Goal: Task Accomplishment & Management: Use online tool/utility

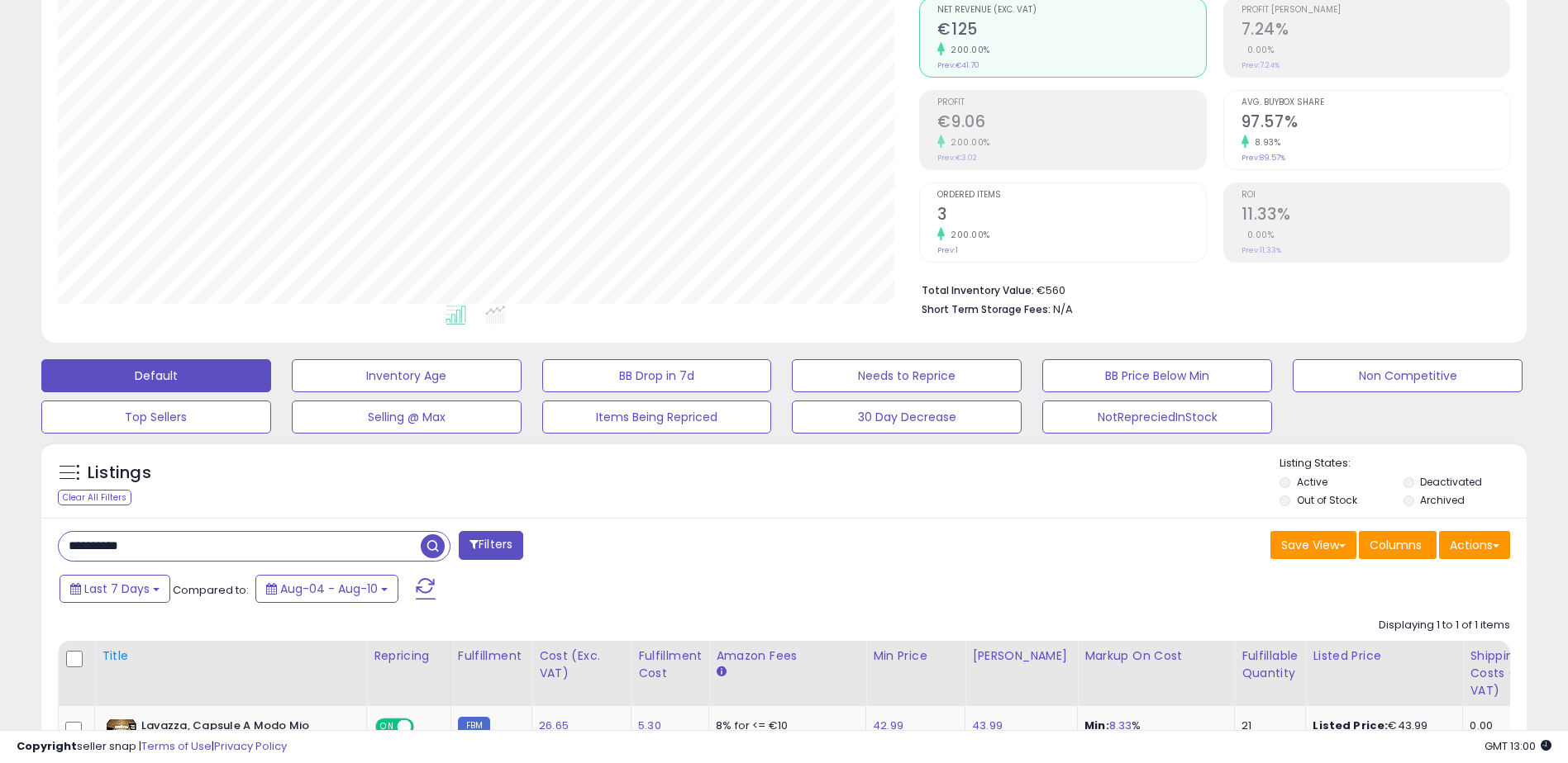
scroll to position [248, 0]
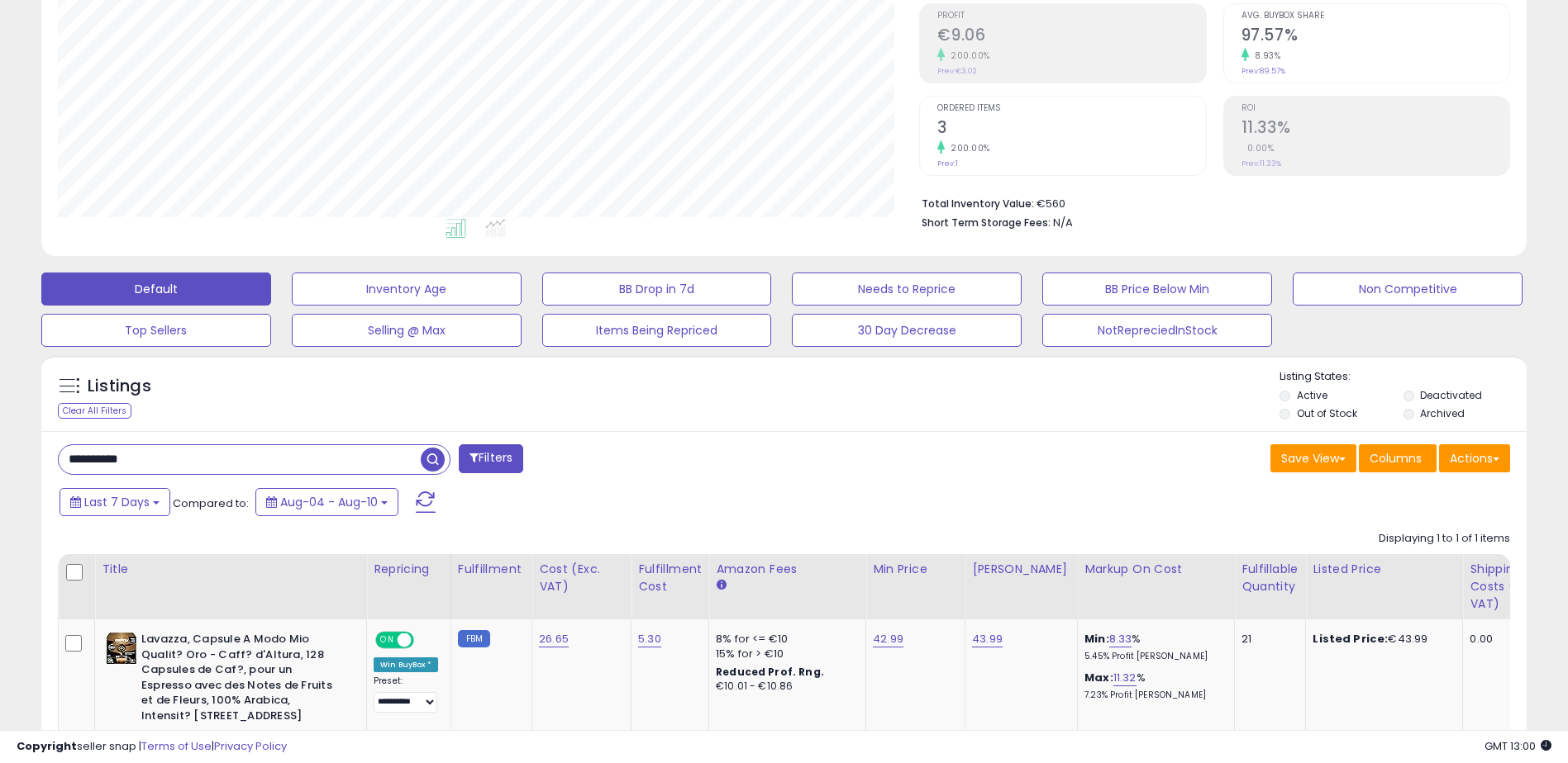
click at [174, 464] on input "**********" at bounding box center [239, 459] width 362 height 29
paste input "text"
click at [427, 457] on span "button" at bounding box center [432, 460] width 24 height 24
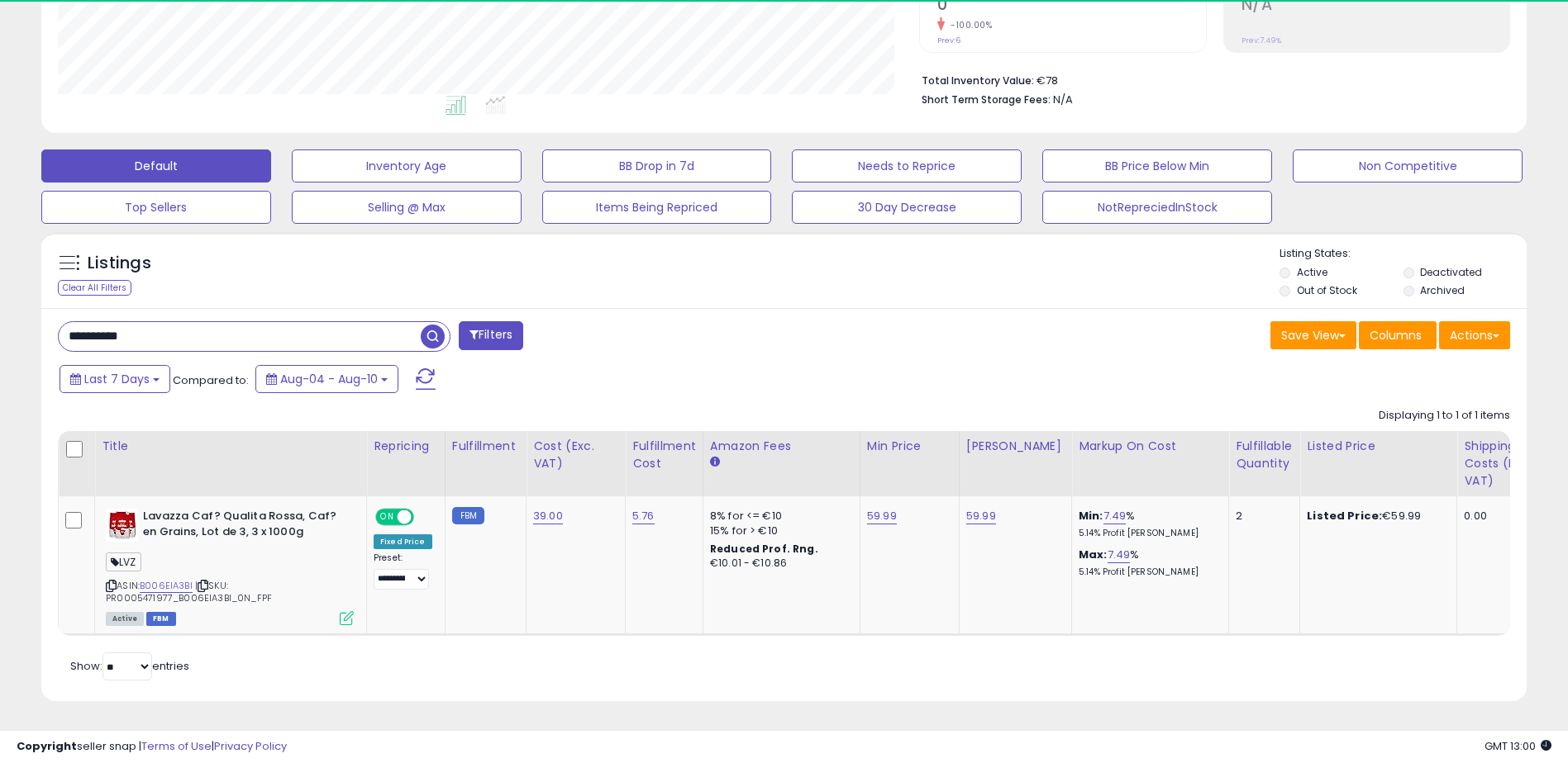
scroll to position [339, 862]
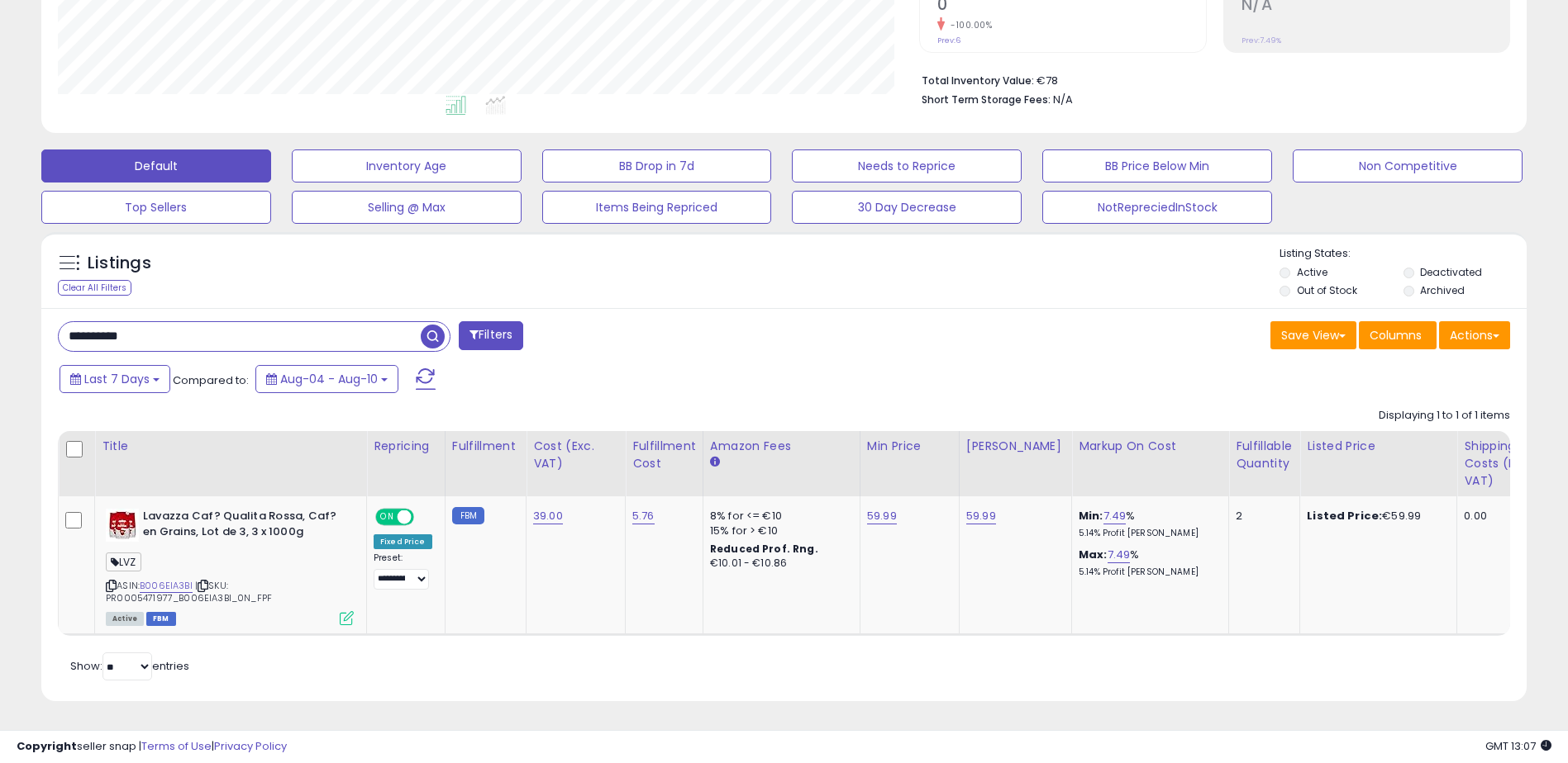
click at [176, 322] on input "**********" at bounding box center [239, 336] width 362 height 29
paste input "text"
type input "**********"
click at [437, 325] on span "button" at bounding box center [432, 337] width 24 height 24
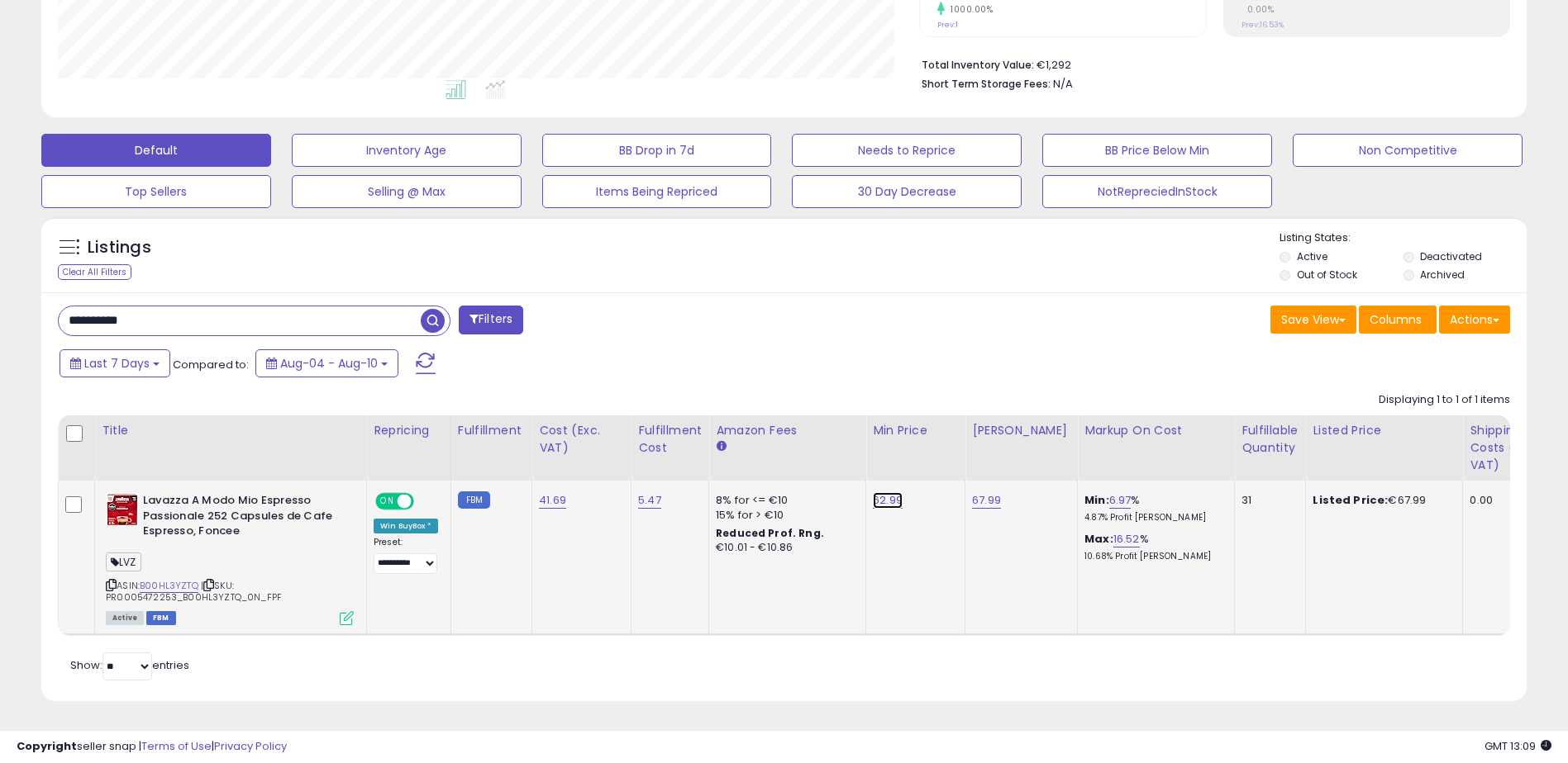
click at [884, 493] on link "62.99" at bounding box center [888, 500] width 30 height 17
drag, startPoint x: 848, startPoint y: 452, endPoint x: 712, endPoint y: 433, distance: 137.3
click at [712, 433] on table "Title Repricing" at bounding box center [1378, 525] width 2641 height 220
click at [812, 306] on div "Save View Save As New View Update Current View Columns Actions Import Export Vi…" at bounding box center [1153, 322] width 739 height 33
click at [875, 255] on div "Listings Clear All Filters Listing States:" at bounding box center [784, 259] width 1485 height 56
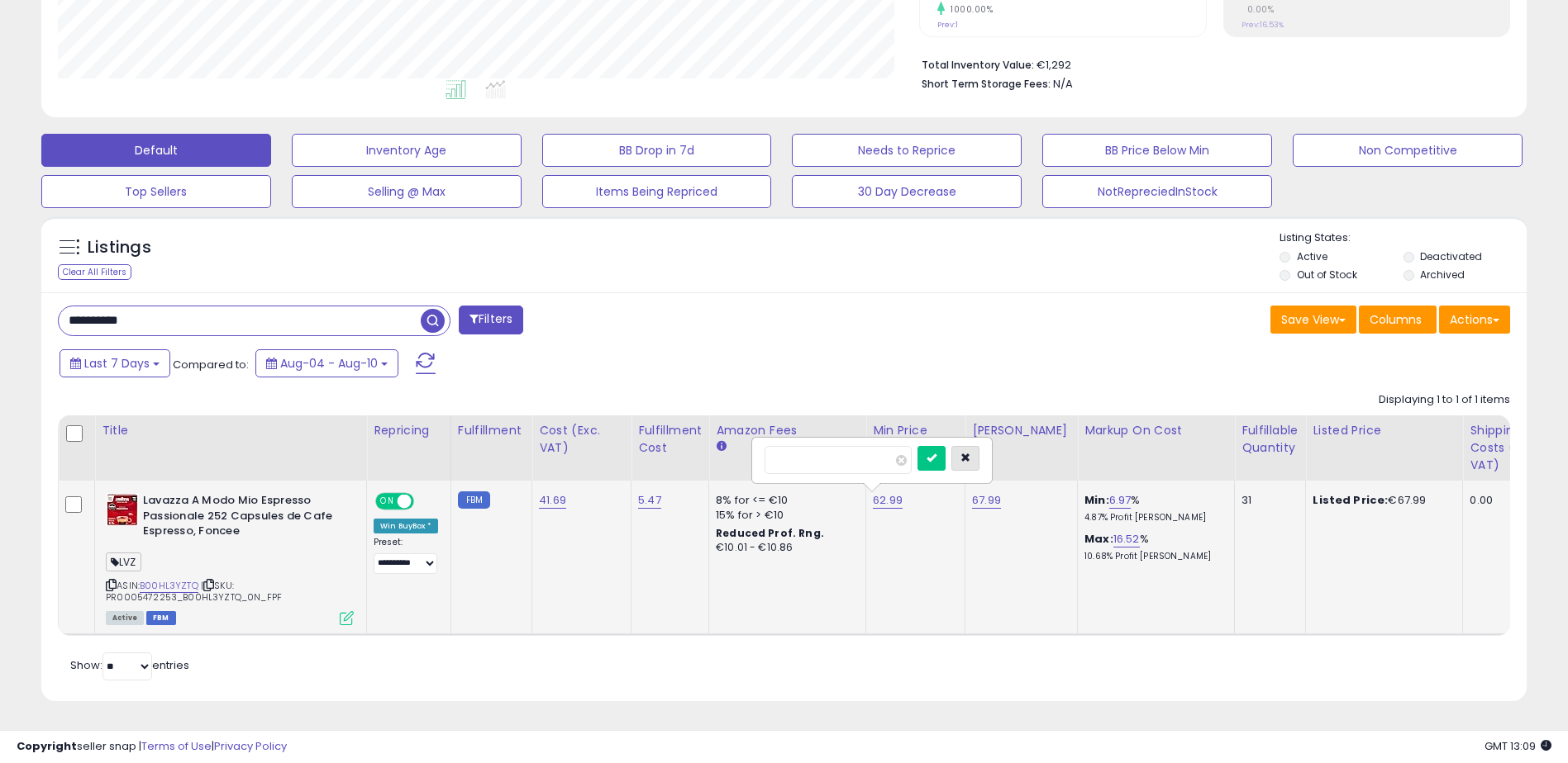
click at [980, 449] on button "button" at bounding box center [965, 458] width 28 height 25
click at [883, 208] on div "Listings Clear All Filters" at bounding box center [783, 465] width 1510 height 514
click at [1084, 512] on p "4.87% Profit [PERSON_NAME]" at bounding box center [1152, 518] width 137 height 12
click at [819, 674] on div "Retrieving listings data.. Displaying 1 to 1 of 1 items Title Repricing" at bounding box center [784, 534] width 1452 height 301
